Goal: Information Seeking & Learning: Learn about a topic

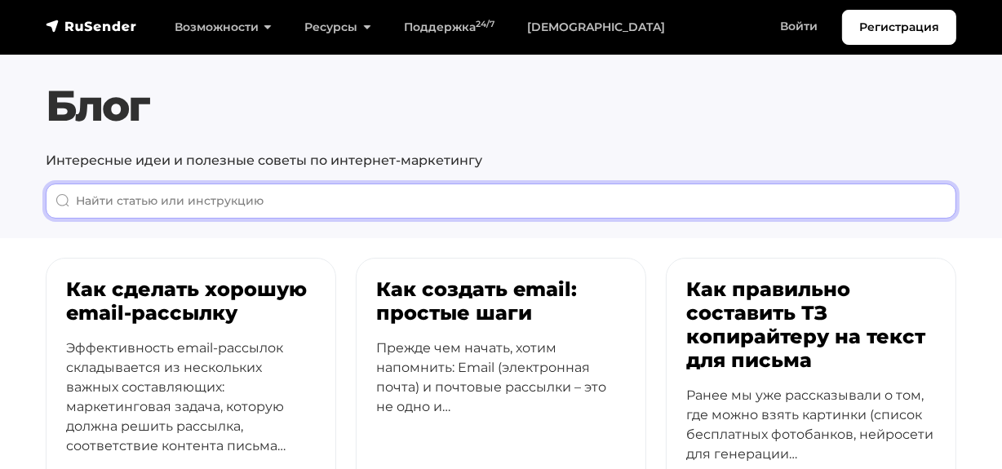
click at [254, 193] on input "When autocomplete results are available use up and down arrows to review and en…" at bounding box center [501, 201] width 911 height 35
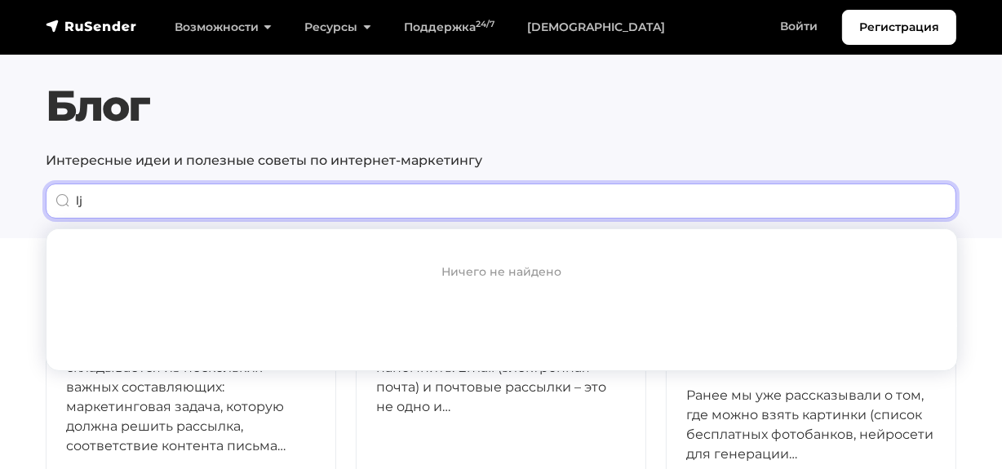
type input "l"
type input "должно"
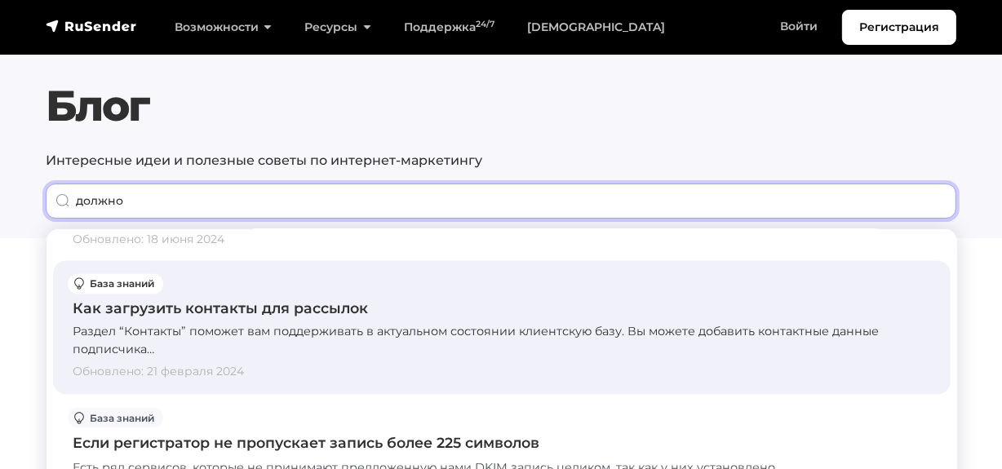
scroll to position [2375, 0]
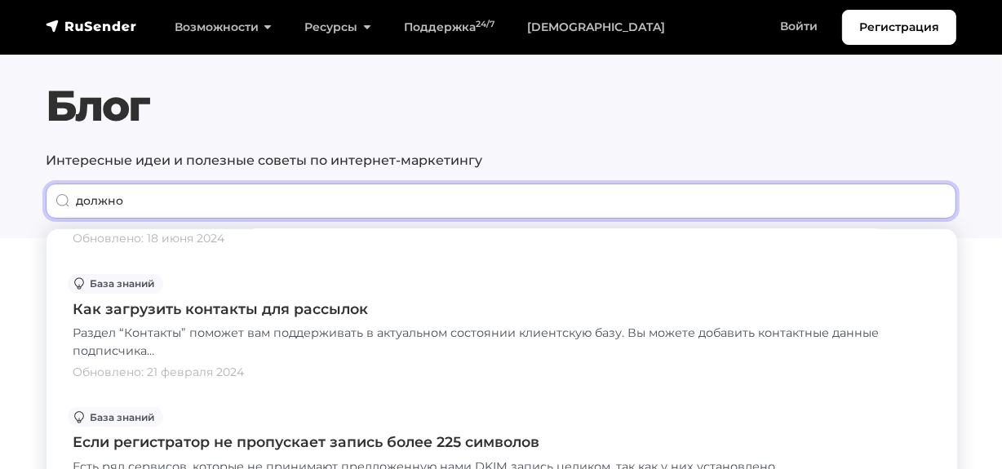
click at [939, 206] on input "должно" at bounding box center [501, 201] width 911 height 35
click at [930, 202] on input "должно" at bounding box center [501, 201] width 911 height 35
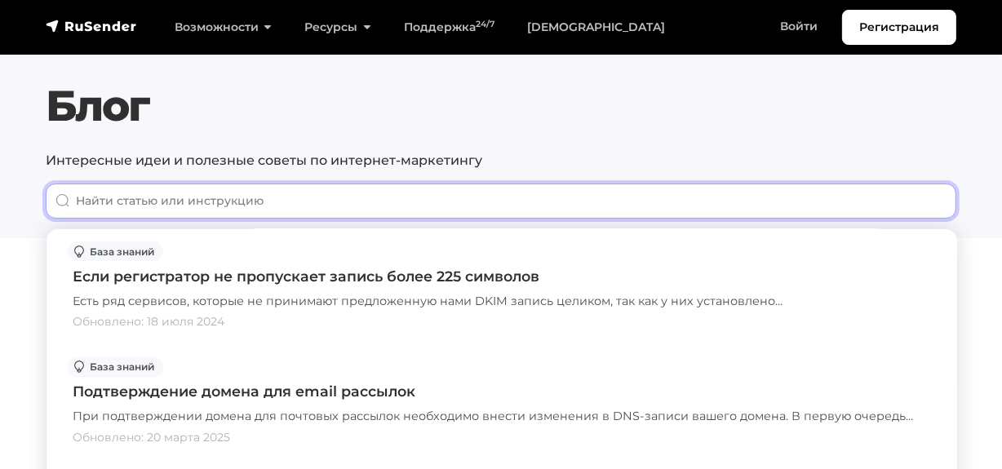
scroll to position [2555, 0]
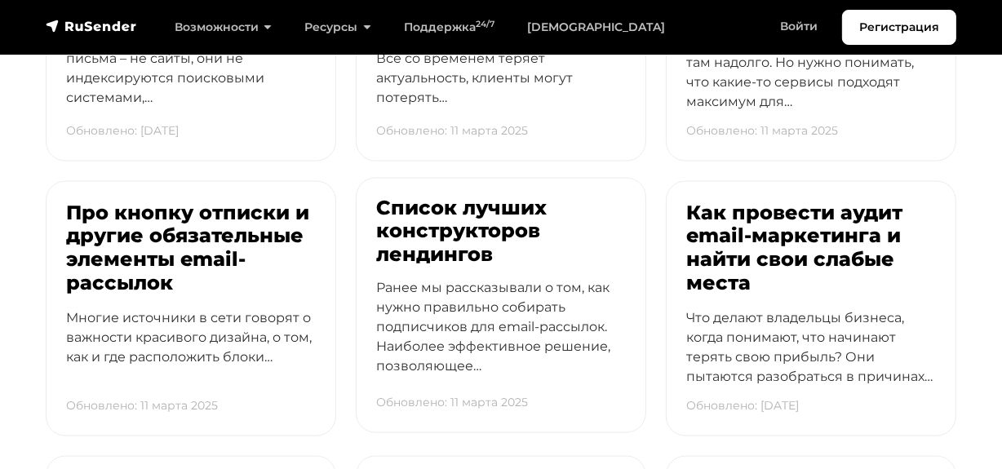
scroll to position [3981, 0]
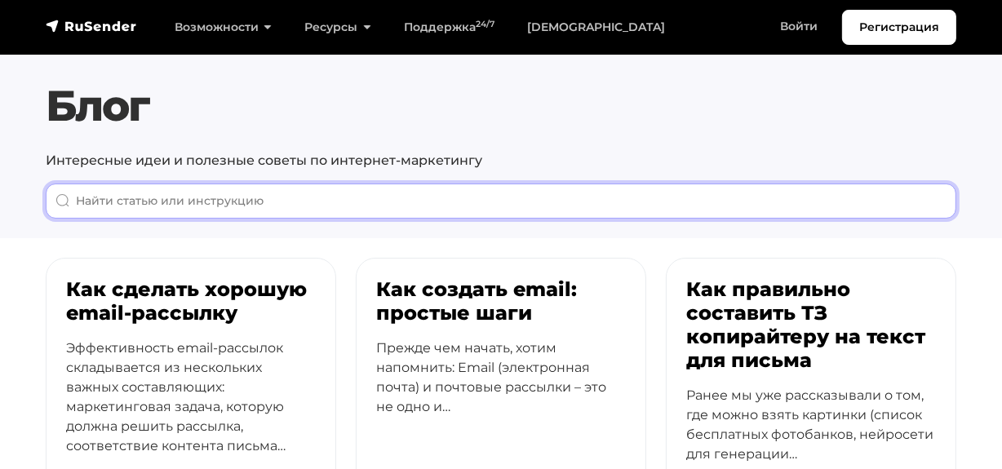
click at [356, 201] on input "When autocomplete results are available use up and down arrows to review and en…" at bounding box center [501, 201] width 911 height 35
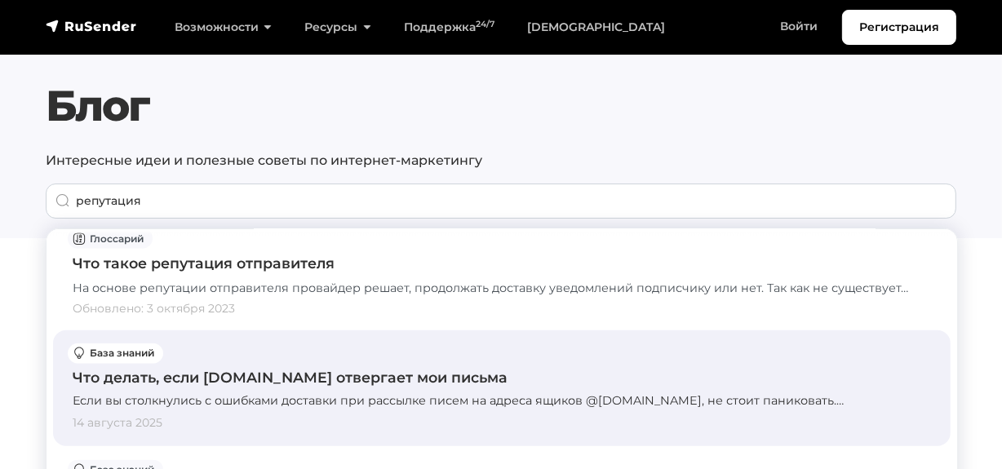
scroll to position [1187, 0]
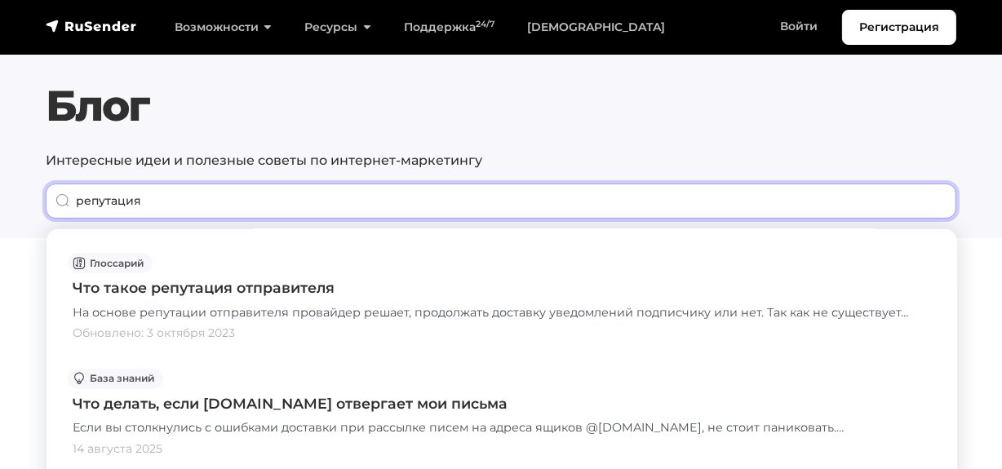
drag, startPoint x: 164, startPoint y: 203, endPoint x: 34, endPoint y: 198, distance: 129.9
click at [31, 202] on section "Блог Интересные идеи и полезные советы по интернет-маркетингу репутация" at bounding box center [501, 119] width 1002 height 238
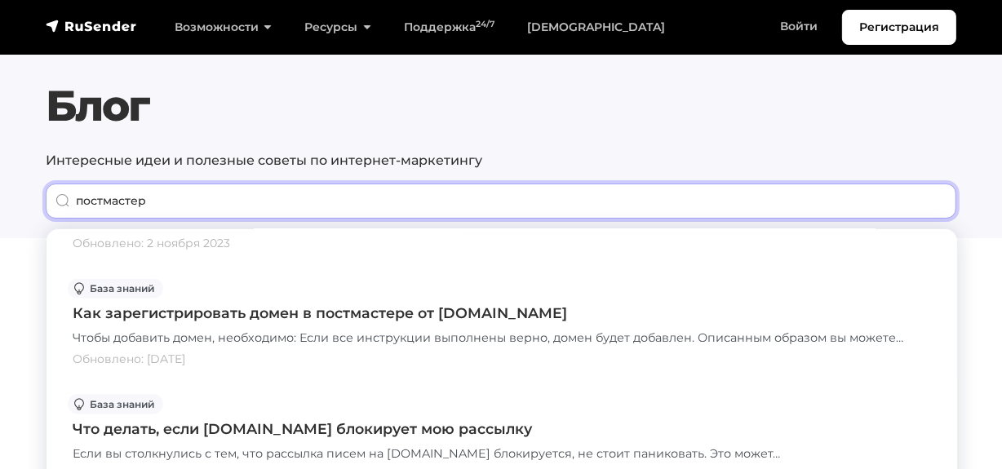
scroll to position [1078, 0]
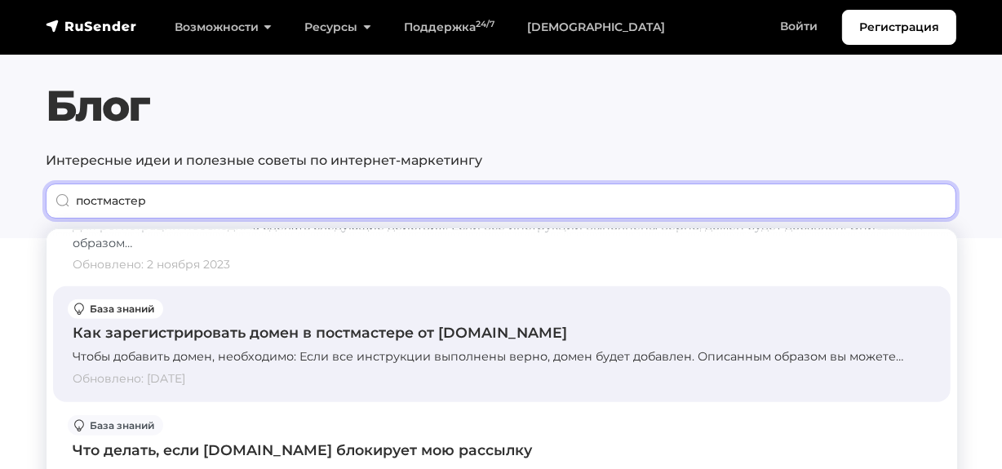
type input "постмастер"
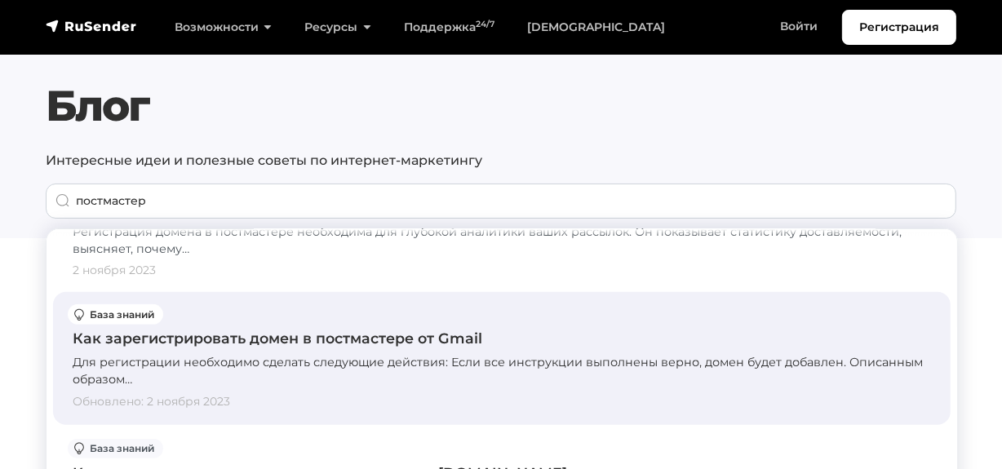
scroll to position [929, 0]
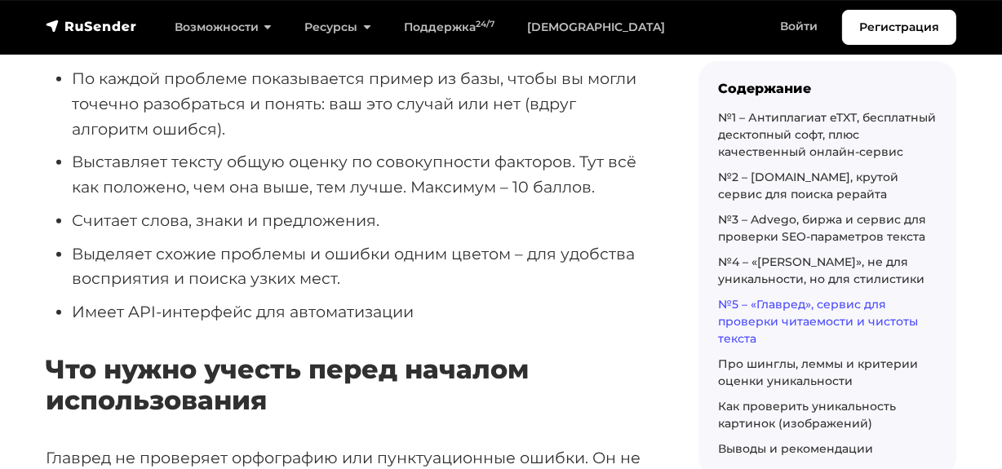
scroll to position [11502, 0]
